Goal: Task Accomplishment & Management: Manage account settings

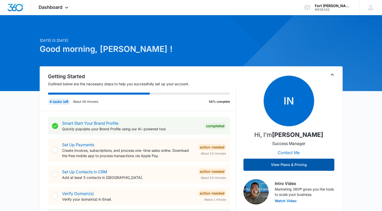
click at [291, 161] on button "View Plans & Pricing" at bounding box center [289, 164] width 91 height 12
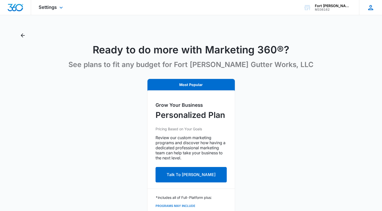
click at [371, 6] on icon at bounding box center [371, 7] width 5 height 5
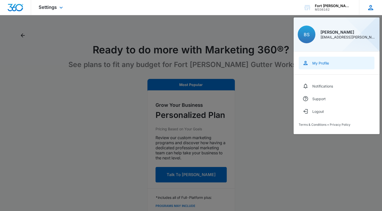
click at [323, 61] on div "My Profile" at bounding box center [321, 63] width 17 height 4
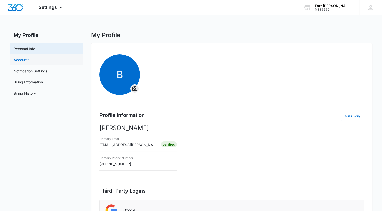
click at [18, 58] on link "Accounts" at bounding box center [22, 59] width 16 height 5
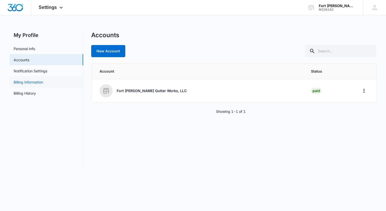
click at [23, 83] on link "Billing Information" at bounding box center [28, 81] width 29 height 5
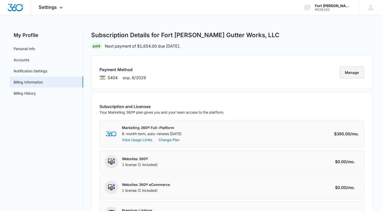
click at [346, 71] on button "Manage" at bounding box center [352, 72] width 25 height 12
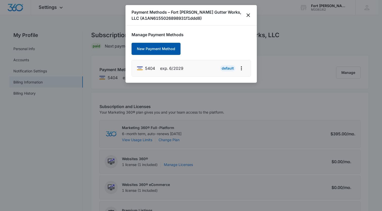
click at [170, 48] on button "New Payment Method" at bounding box center [156, 49] width 49 height 12
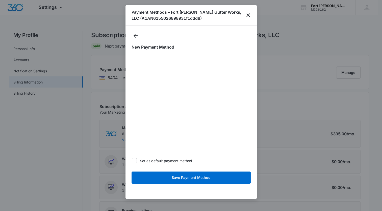
click at [133, 161] on icon at bounding box center [134, 160] width 3 height 2
click at [132, 161] on input "Set as default payment method" at bounding box center [132, 161] width 0 height 0
checkbox input "true"
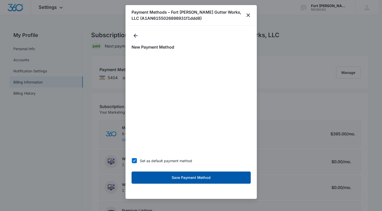
click at [184, 178] on button "Save Payment Method" at bounding box center [191, 177] width 119 height 12
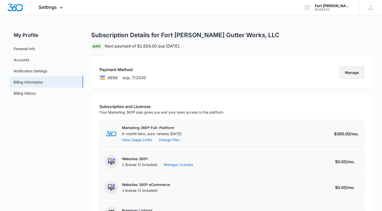
click at [354, 73] on button "Manage" at bounding box center [352, 72] width 25 height 12
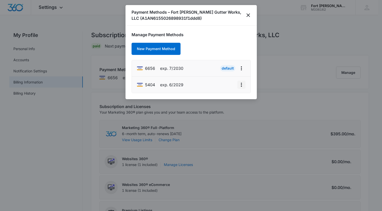
click at [241, 83] on icon "actions.viewMore" at bounding box center [242, 85] width 6 height 6
click at [215, 36] on h1 "Manage Payment Methods" at bounding box center [191, 35] width 119 height 6
click at [241, 85] on icon "actions.viewMore" at bounding box center [242, 85] width 6 height 6
click at [224, 62] on div "Edit Card" at bounding box center [222, 63] width 24 height 4
select select "6"
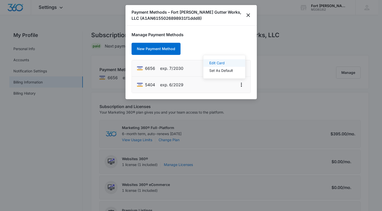
select select "2029"
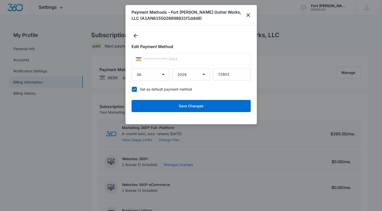
click at [134, 88] on icon at bounding box center [134, 89] width 5 height 5
click at [132, 89] on input "Set as default payment method" at bounding box center [132, 89] width 0 height 0
checkbox input "false"
drag, startPoint x: 137, startPoint y: 32, endPoint x: 146, endPoint y: 27, distance: 10.5
click at [138, 32] on button "Back" at bounding box center [136, 36] width 8 height 8
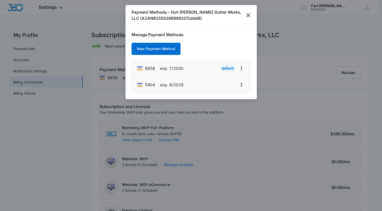
click at [248, 14] on icon "close" at bounding box center [248, 15] width 6 height 6
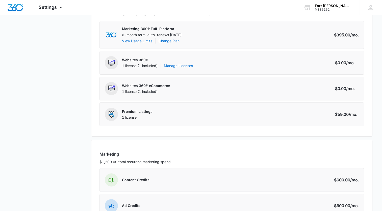
scroll to position [88, 0]
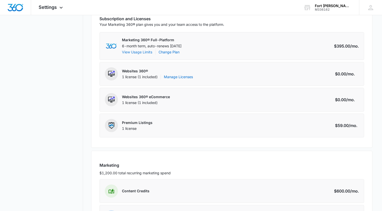
click at [147, 50] on button "View Usage Limits" at bounding box center [137, 51] width 30 height 5
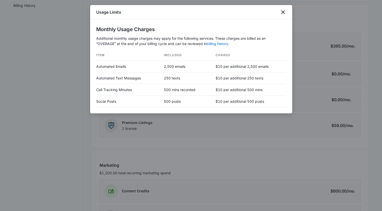
click at [283, 13] on icon "close" at bounding box center [283, 12] width 6 height 6
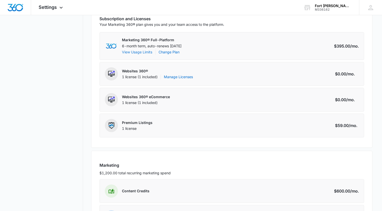
scroll to position [62, 0]
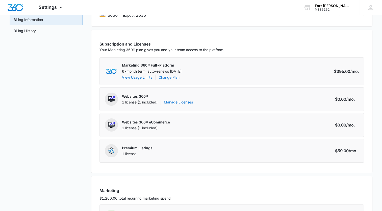
click at [170, 76] on link "Change Plan" at bounding box center [169, 77] width 21 height 5
